Goal: Task Accomplishment & Management: Use online tool/utility

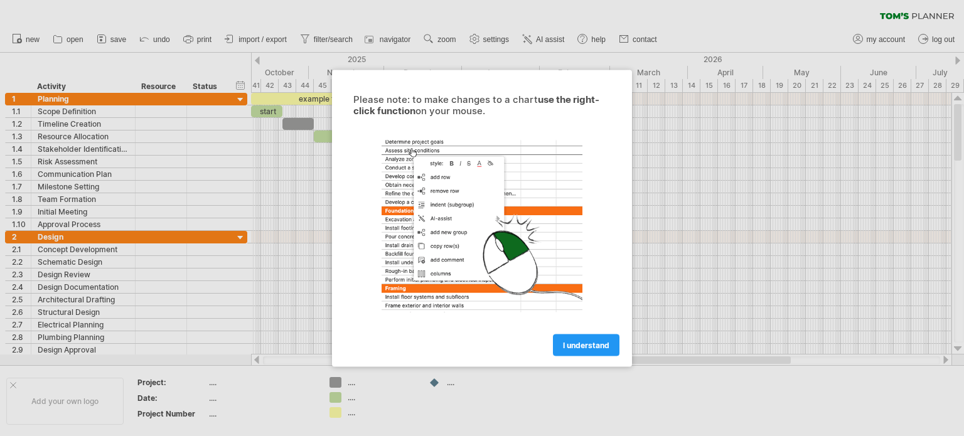
click at [673, 229] on div at bounding box center [482, 218] width 964 height 436
click at [582, 344] on span "I understand" at bounding box center [586, 344] width 46 height 9
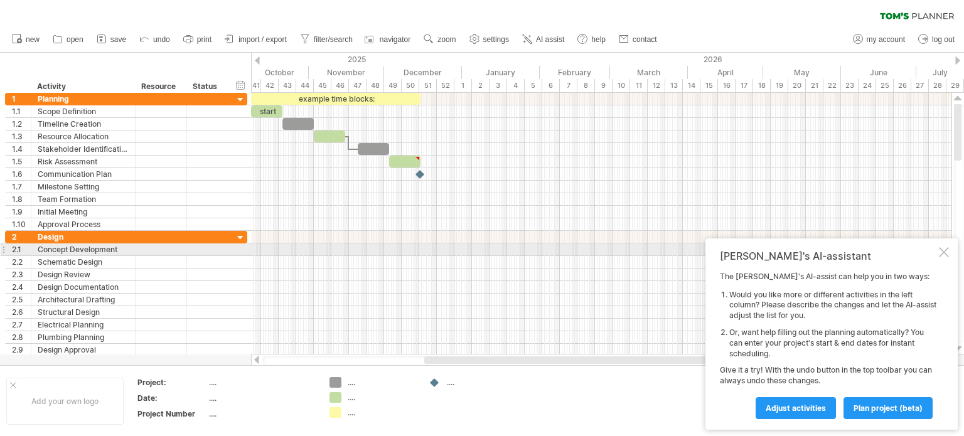
click at [943, 252] on div at bounding box center [944, 252] width 10 height 10
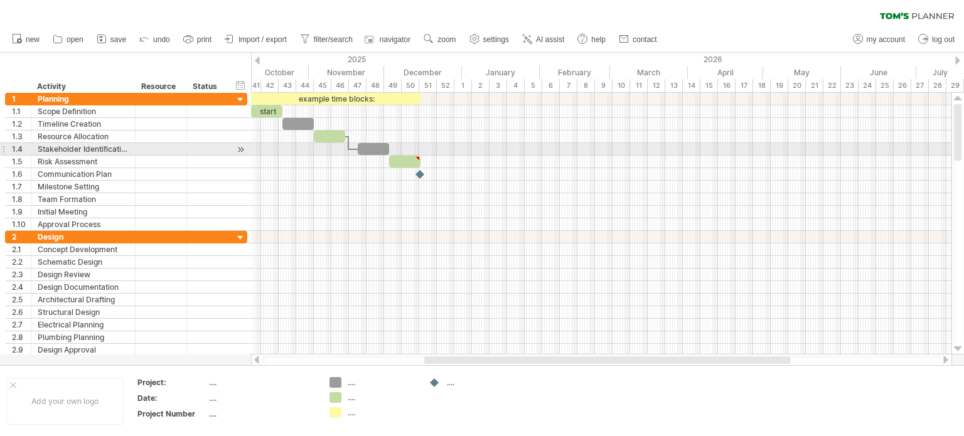
click at [284, 156] on div at bounding box center [601, 162] width 700 height 13
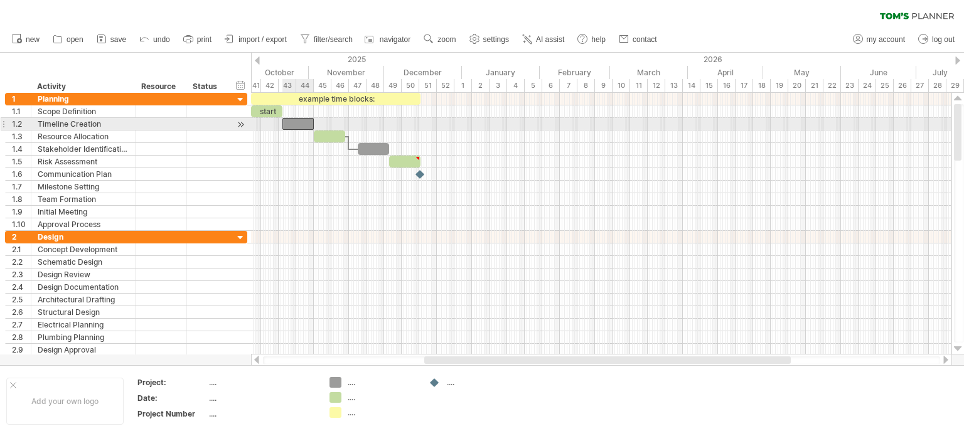
click at [304, 122] on div at bounding box center [297, 124] width 31 height 12
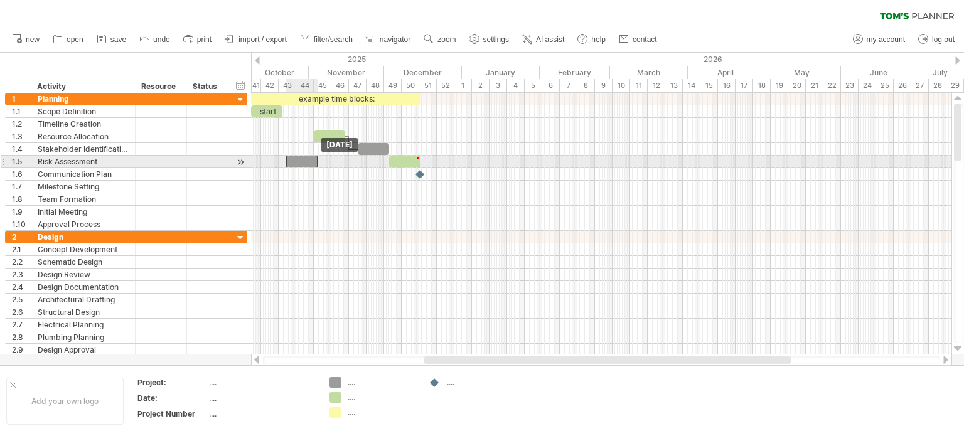
drag, startPoint x: 297, startPoint y: 126, endPoint x: 300, endPoint y: 157, distance: 31.5
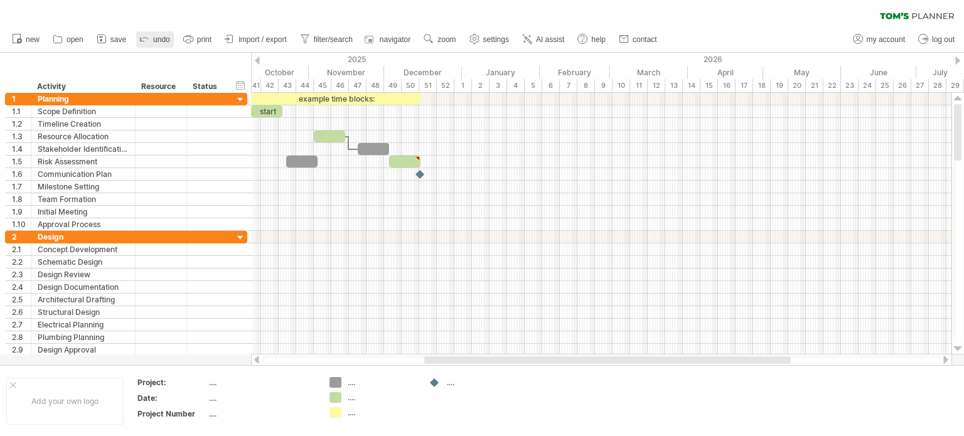
click at [157, 38] on span "undo" at bounding box center [161, 39] width 17 height 9
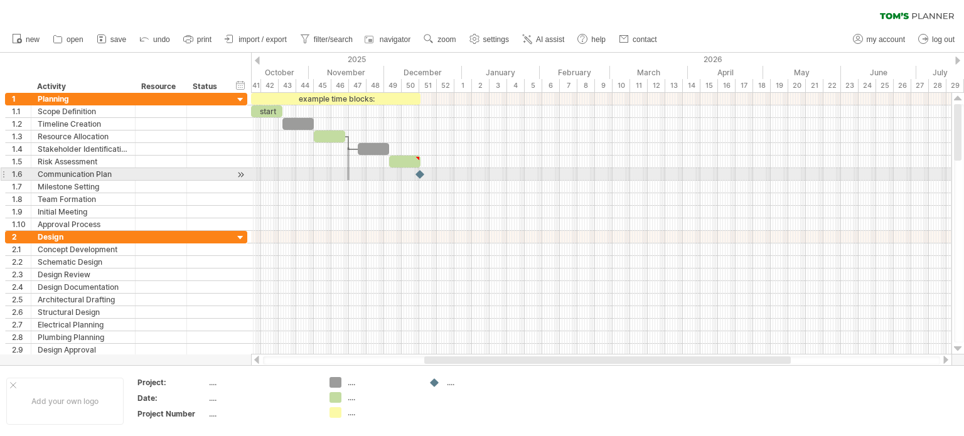
drag, startPoint x: 347, startPoint y: 147, endPoint x: 349, endPoint y: 180, distance: 32.7
click at [349, 180] on div "example time blocks: start [DATE] [DATE]" at bounding box center [601, 224] width 700 height 262
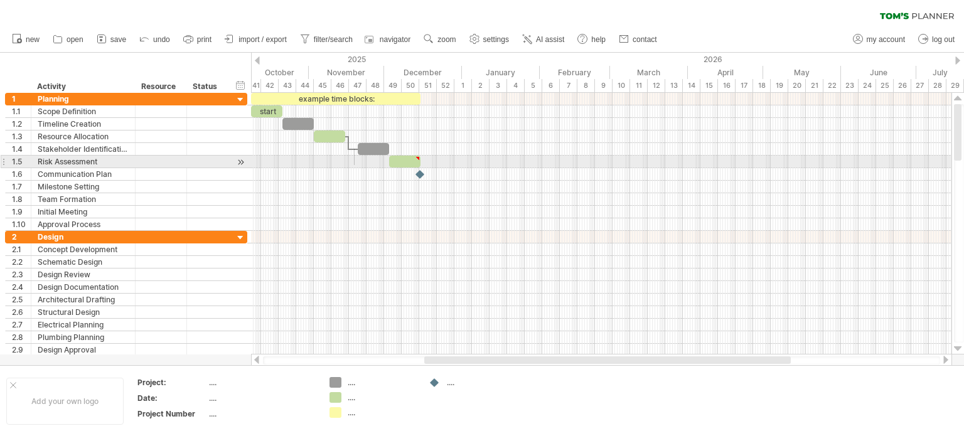
drag, startPoint x: 354, startPoint y: 149, endPoint x: 354, endPoint y: 165, distance: 16.3
click at [354, 165] on div "example time blocks: start [DATE] [DATE]" at bounding box center [601, 224] width 700 height 262
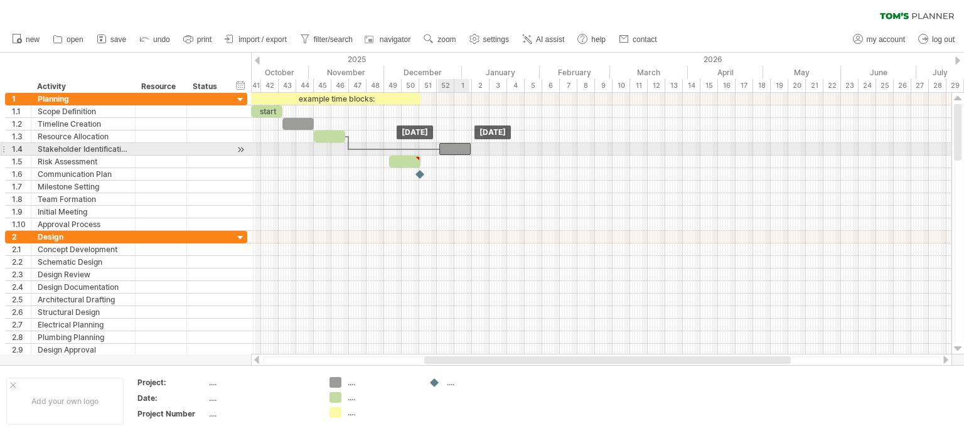
drag, startPoint x: 378, startPoint y: 145, endPoint x: 459, endPoint y: 144, distance: 81.6
click at [459, 144] on div at bounding box center [454, 149] width 31 height 12
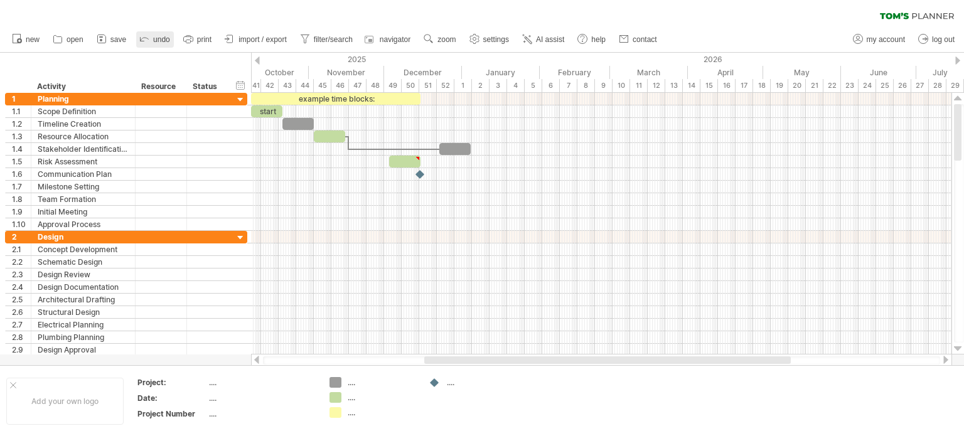
click at [151, 38] on link "undo" at bounding box center [155, 39] width 38 height 16
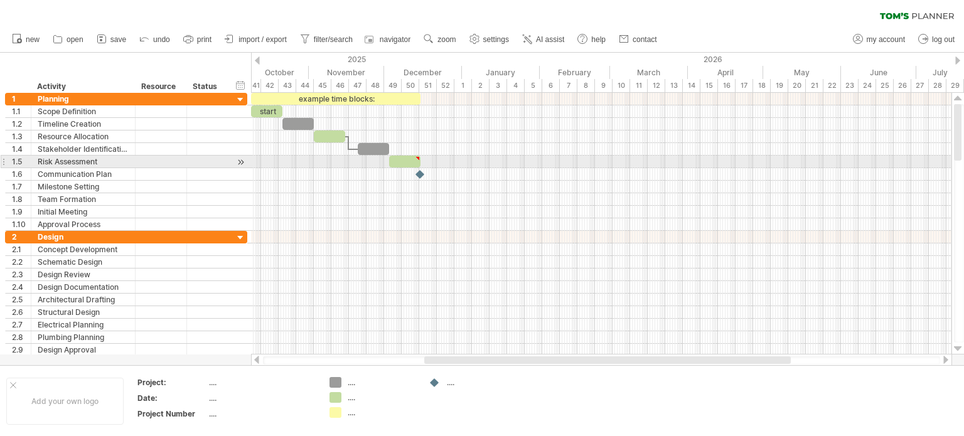
type textarea "**********"
click at [417, 157] on div at bounding box center [418, 159] width 6 height 6
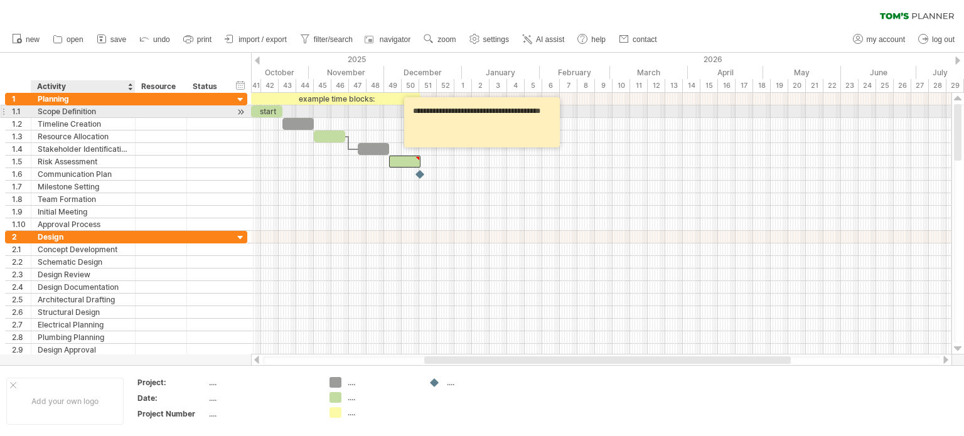
click at [68, 110] on div "Scope Definition" at bounding box center [83, 111] width 91 height 12
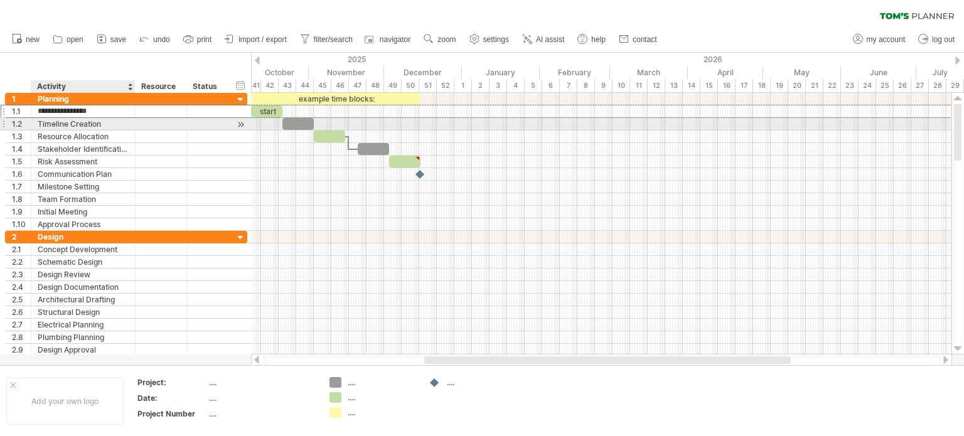
click at [65, 125] on div "Timeline Creation" at bounding box center [83, 124] width 91 height 12
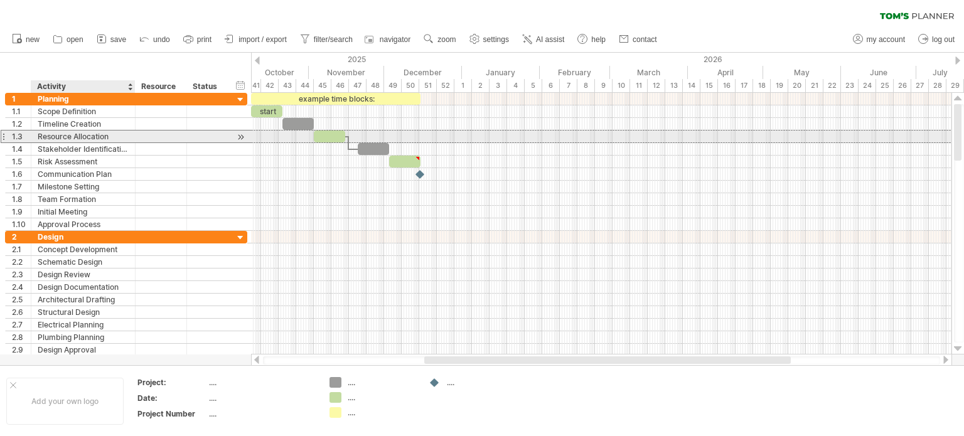
click at [63, 139] on div "Resource Allocation" at bounding box center [83, 136] width 91 height 12
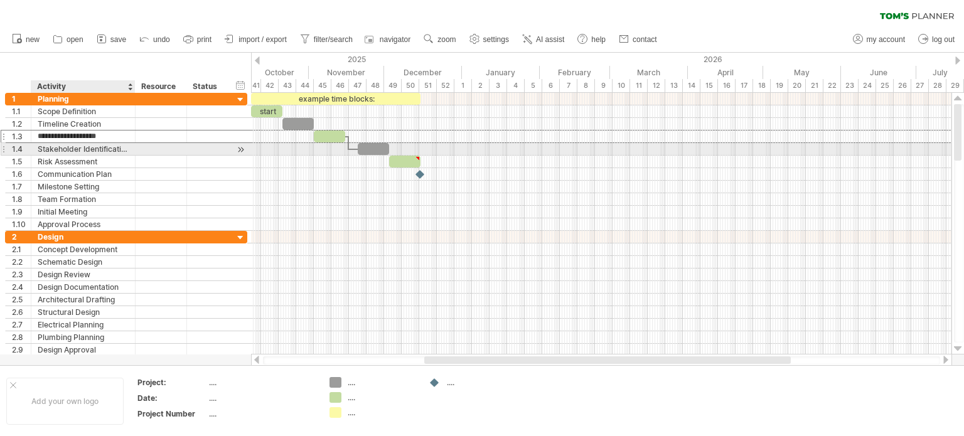
click at [63, 151] on div "Stakeholder Identification" at bounding box center [83, 149] width 91 height 12
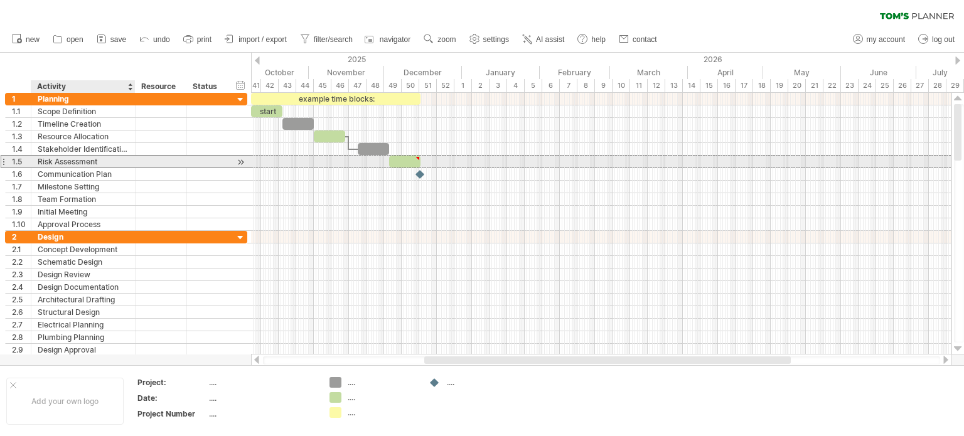
click at [60, 165] on div "Risk Assessment" at bounding box center [83, 162] width 91 height 12
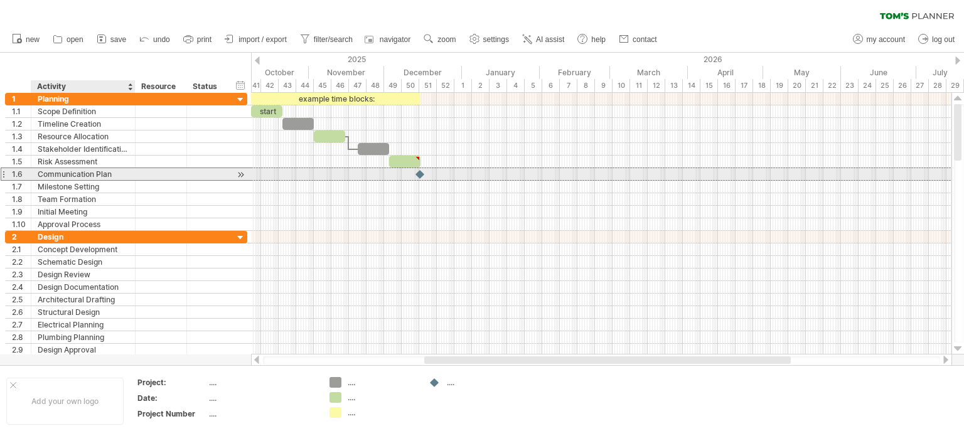
click at [59, 174] on div "Communication Plan" at bounding box center [83, 174] width 91 height 12
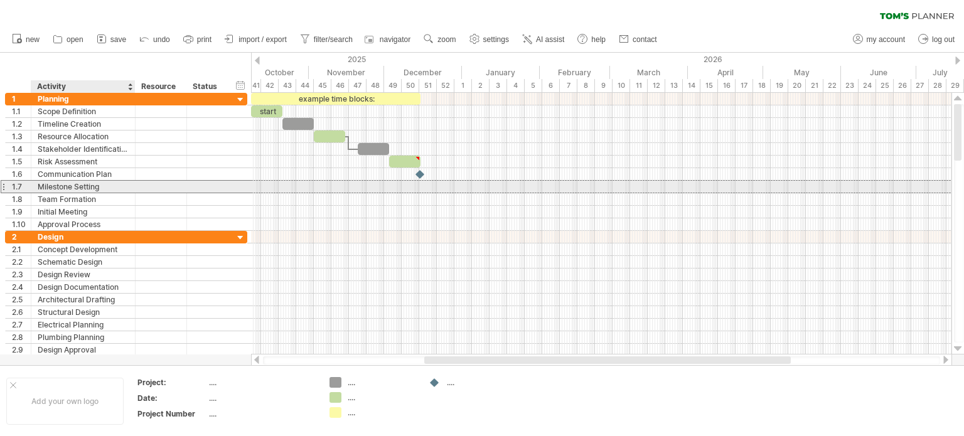
click at [58, 186] on div "Milestone Setting" at bounding box center [83, 187] width 91 height 12
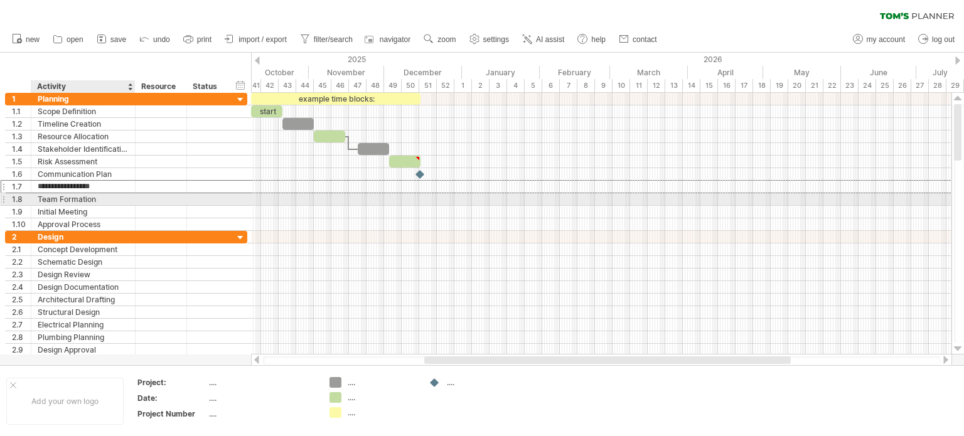
click at [58, 195] on div "Team Formation" at bounding box center [83, 199] width 91 height 12
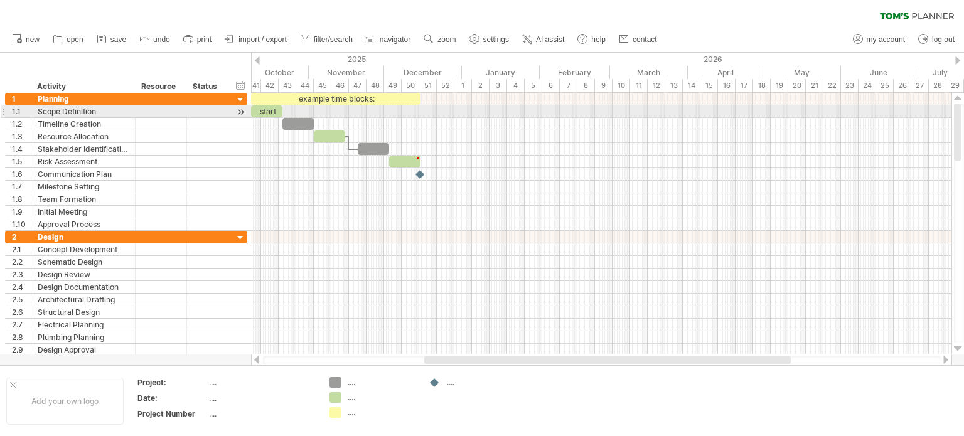
click at [238, 111] on div at bounding box center [241, 111] width 12 height 13
click at [275, 112] on div "start" at bounding box center [268, 111] width 31 height 12
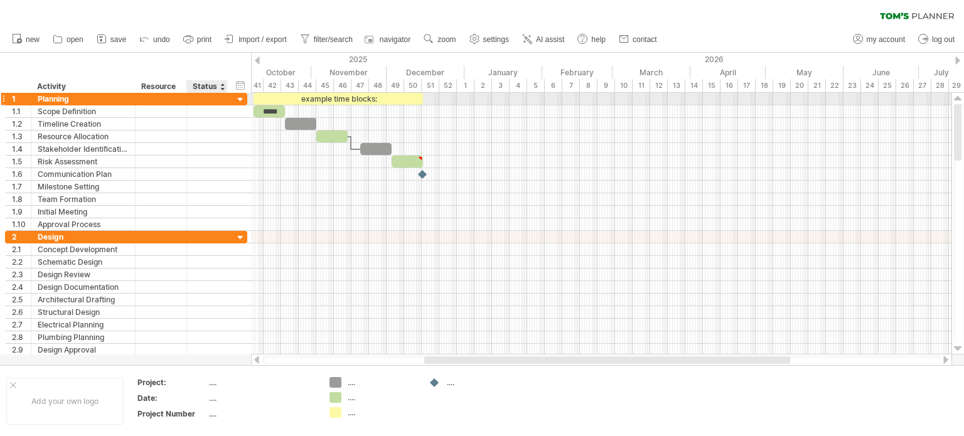
click at [240, 97] on div at bounding box center [241, 100] width 12 height 12
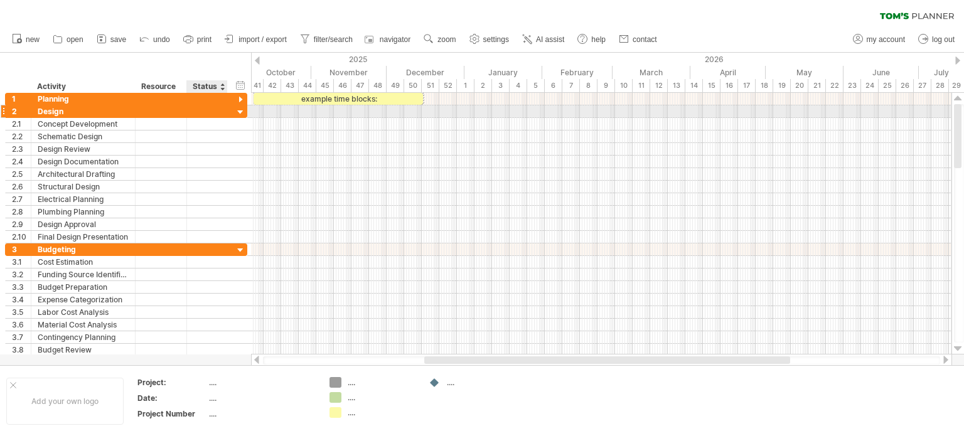
click at [241, 109] on div at bounding box center [241, 113] width 12 height 12
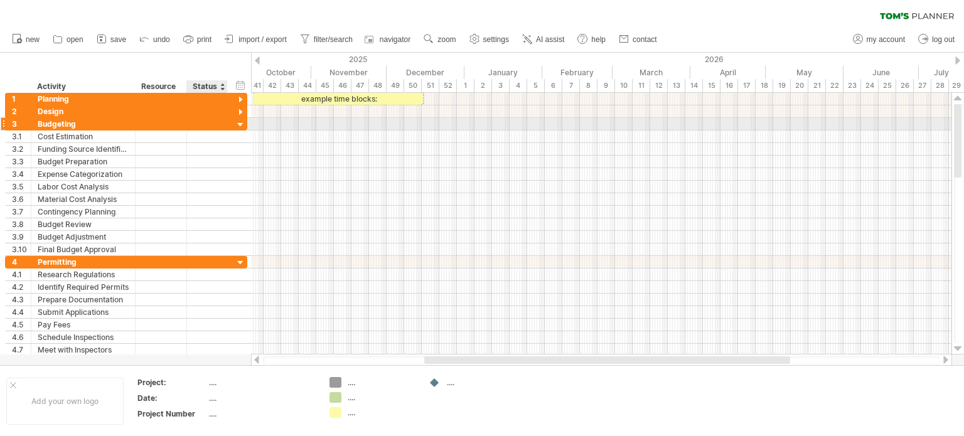
click at [239, 124] on div at bounding box center [241, 125] width 12 height 12
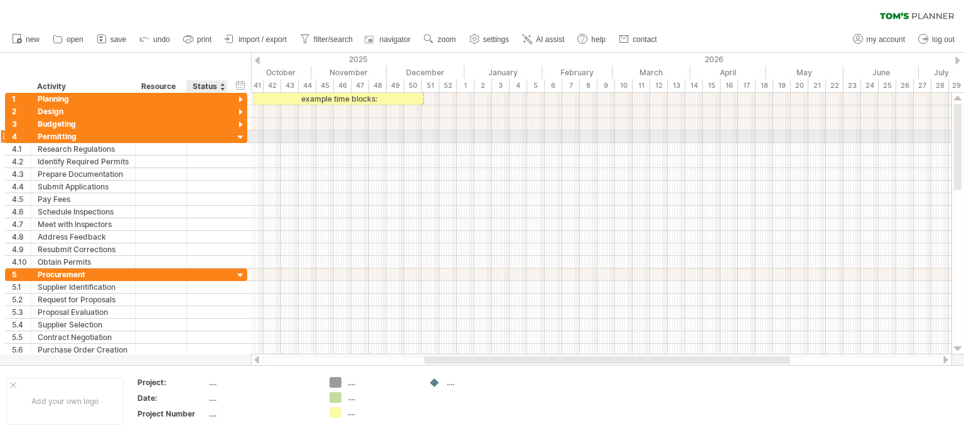
click at [239, 136] on div at bounding box center [241, 138] width 12 height 12
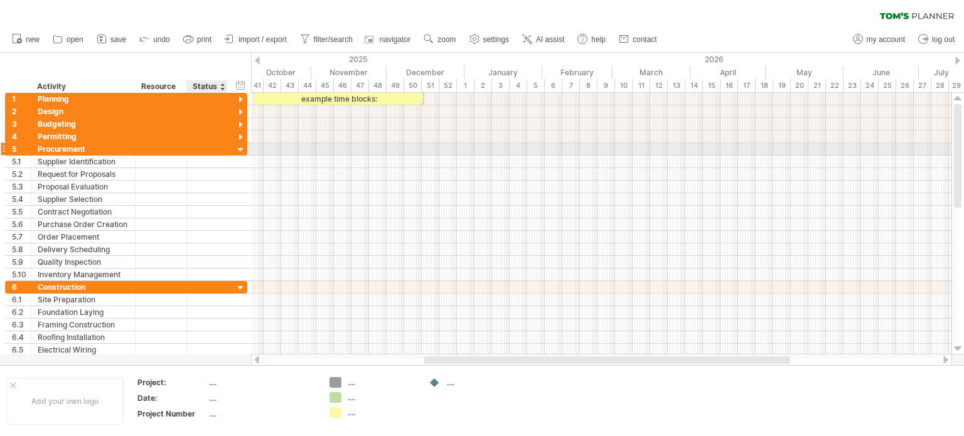
click at [238, 151] on div at bounding box center [241, 150] width 12 height 12
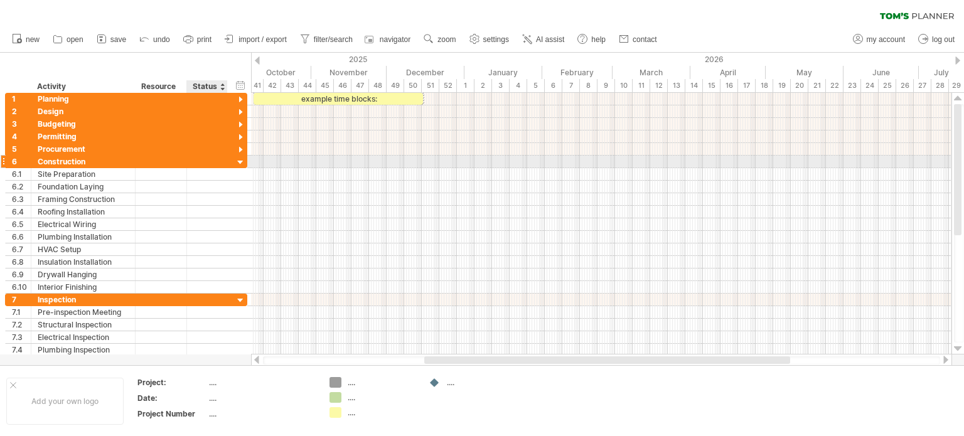
click at [241, 162] on div at bounding box center [241, 163] width 12 height 12
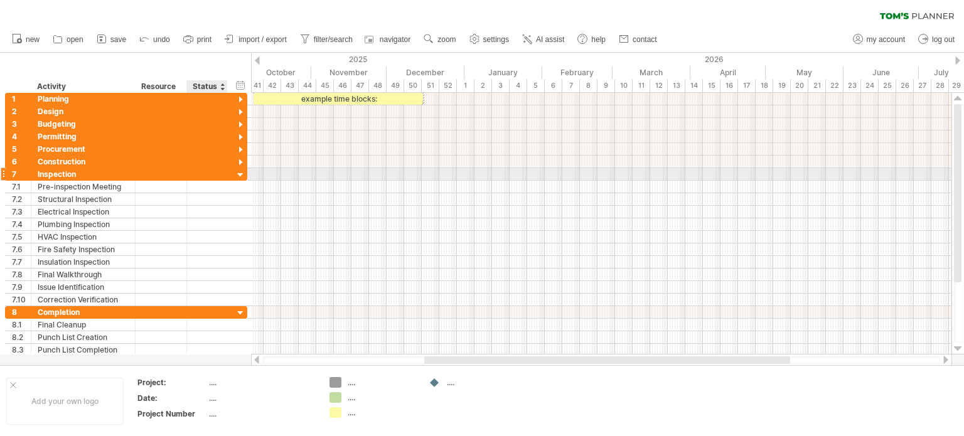
click at [240, 172] on div at bounding box center [241, 175] width 12 height 12
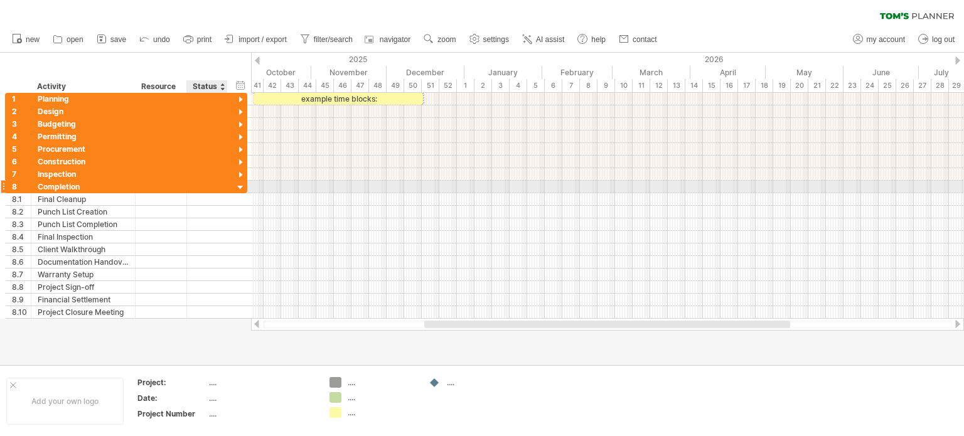
click at [238, 188] on div at bounding box center [241, 188] width 12 height 12
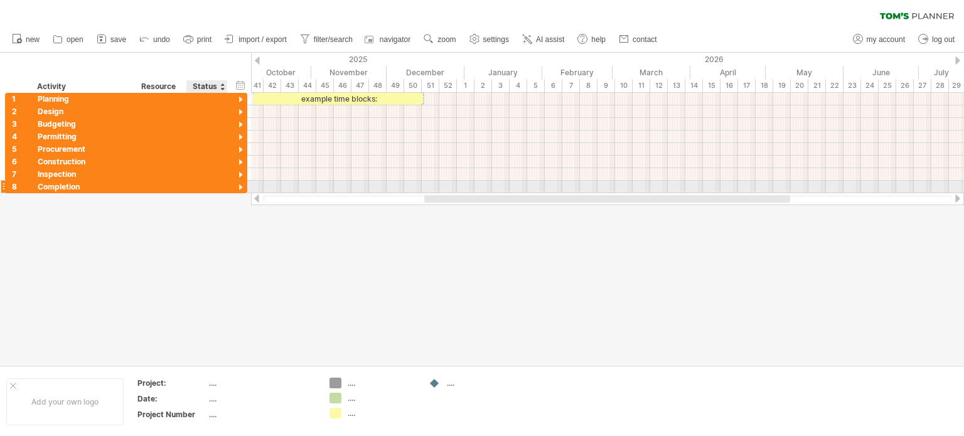
click at [239, 188] on div at bounding box center [241, 188] width 12 height 12
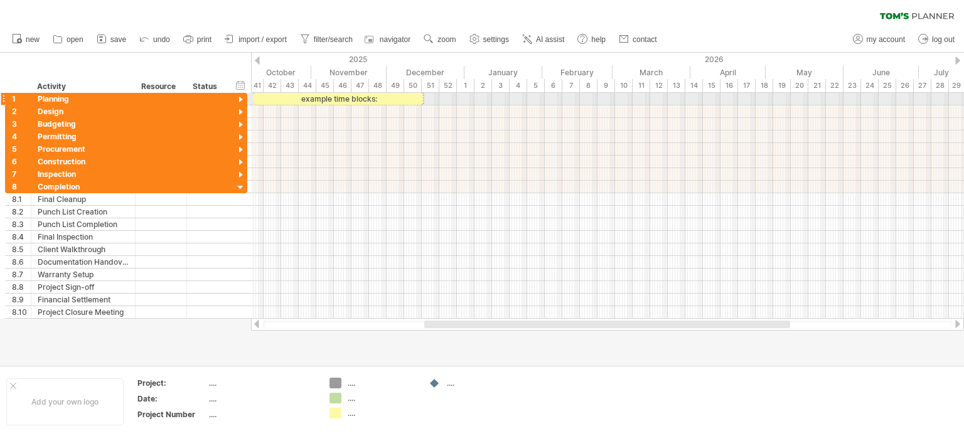
click at [238, 100] on div at bounding box center [241, 100] width 12 height 12
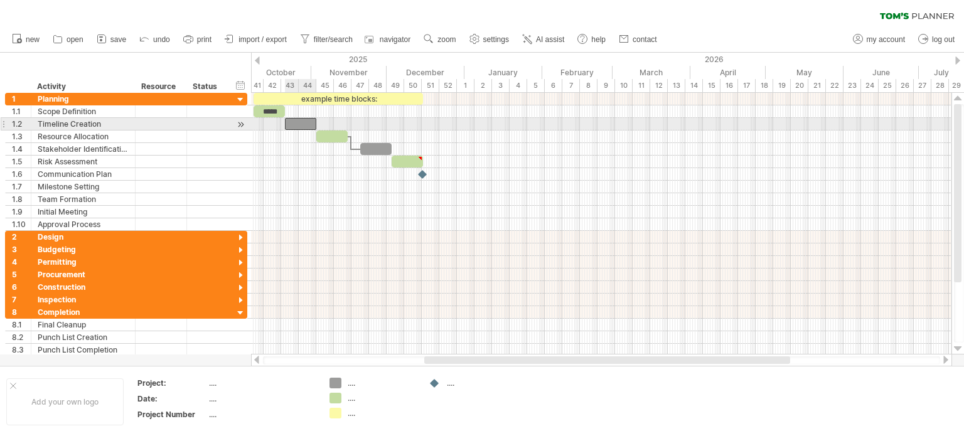
click at [302, 125] on div at bounding box center [300, 124] width 31 height 12
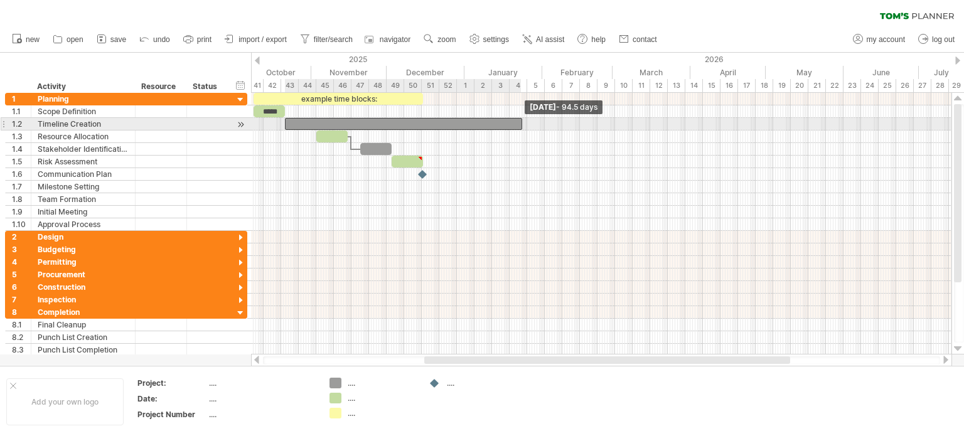
drag, startPoint x: 316, startPoint y: 124, endPoint x: 521, endPoint y: 125, distance: 205.1
click at [521, 125] on span at bounding box center [521, 124] width 5 height 12
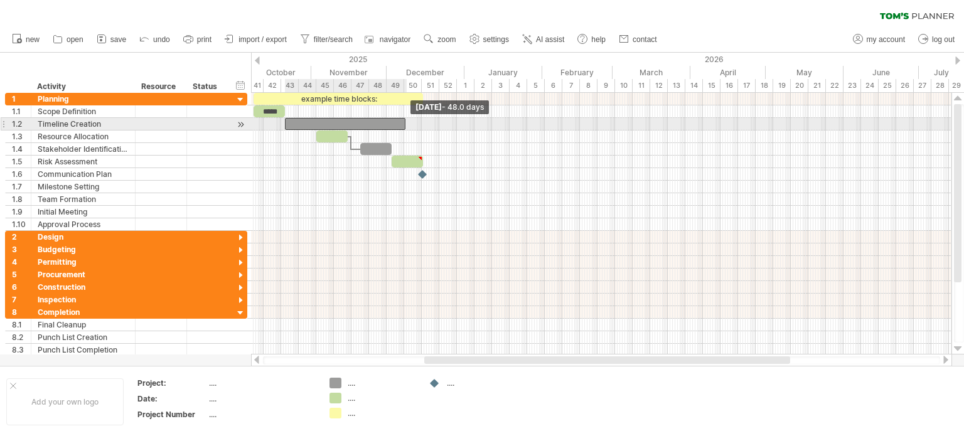
drag, startPoint x: 521, startPoint y: 125, endPoint x: 405, endPoint y: 123, distance: 116.7
click at [405, 123] on span at bounding box center [405, 124] width 5 height 12
drag, startPoint x: 405, startPoint y: 123, endPoint x: 349, endPoint y: 125, distance: 55.9
click at [349, 125] on span at bounding box center [350, 124] width 5 height 12
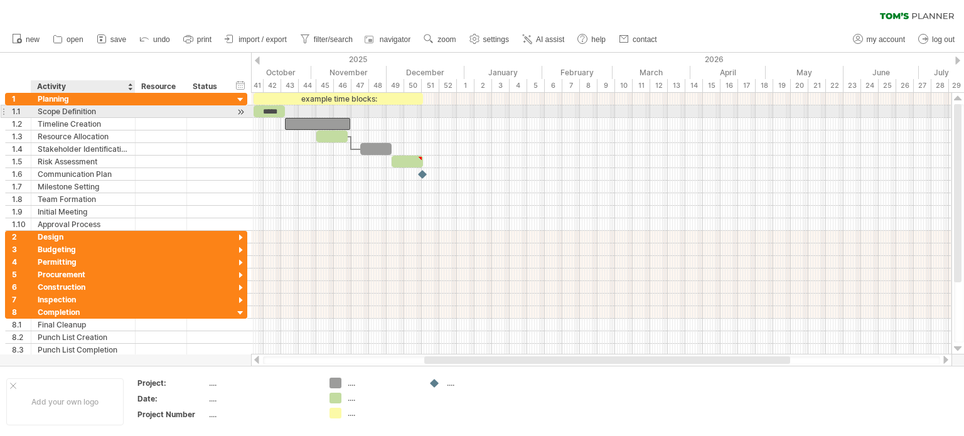
click at [48, 112] on div "Scope Definition" at bounding box center [83, 111] width 91 height 12
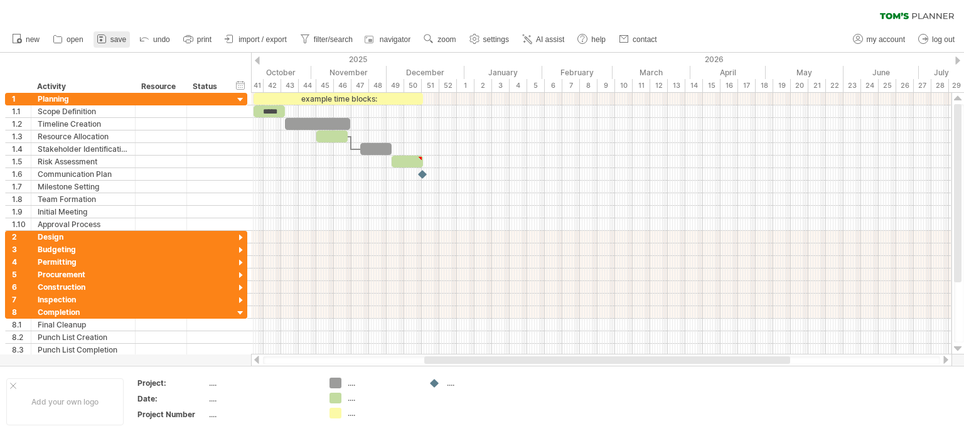
click at [118, 40] on span "save" at bounding box center [118, 39] width 16 height 9
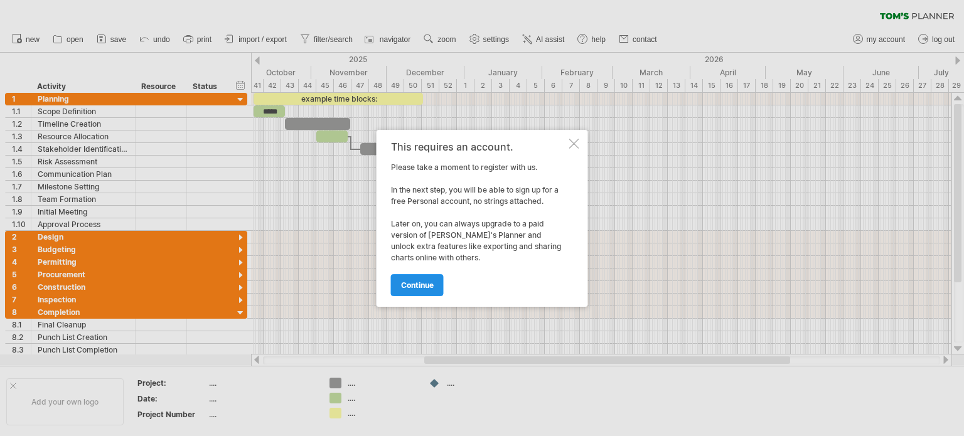
click at [413, 285] on span "continue" at bounding box center [417, 284] width 33 height 9
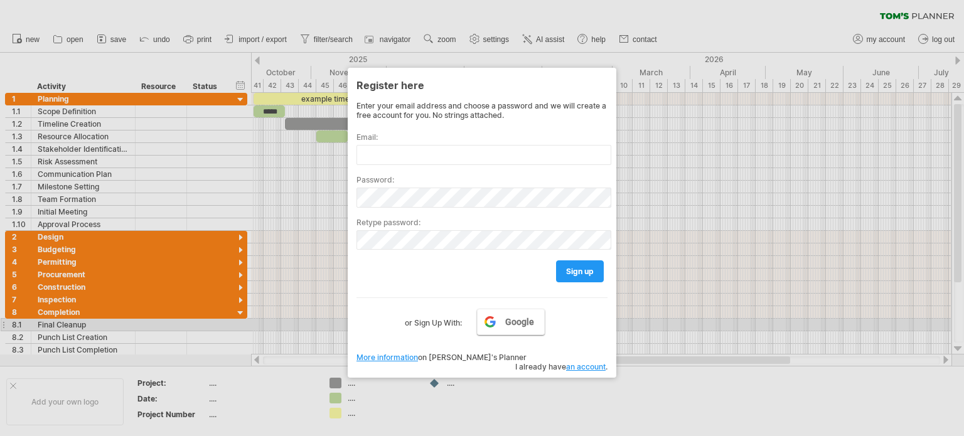
click at [522, 321] on span "Google" at bounding box center [519, 322] width 29 height 10
